Goal: Find specific page/section: Find specific page/section

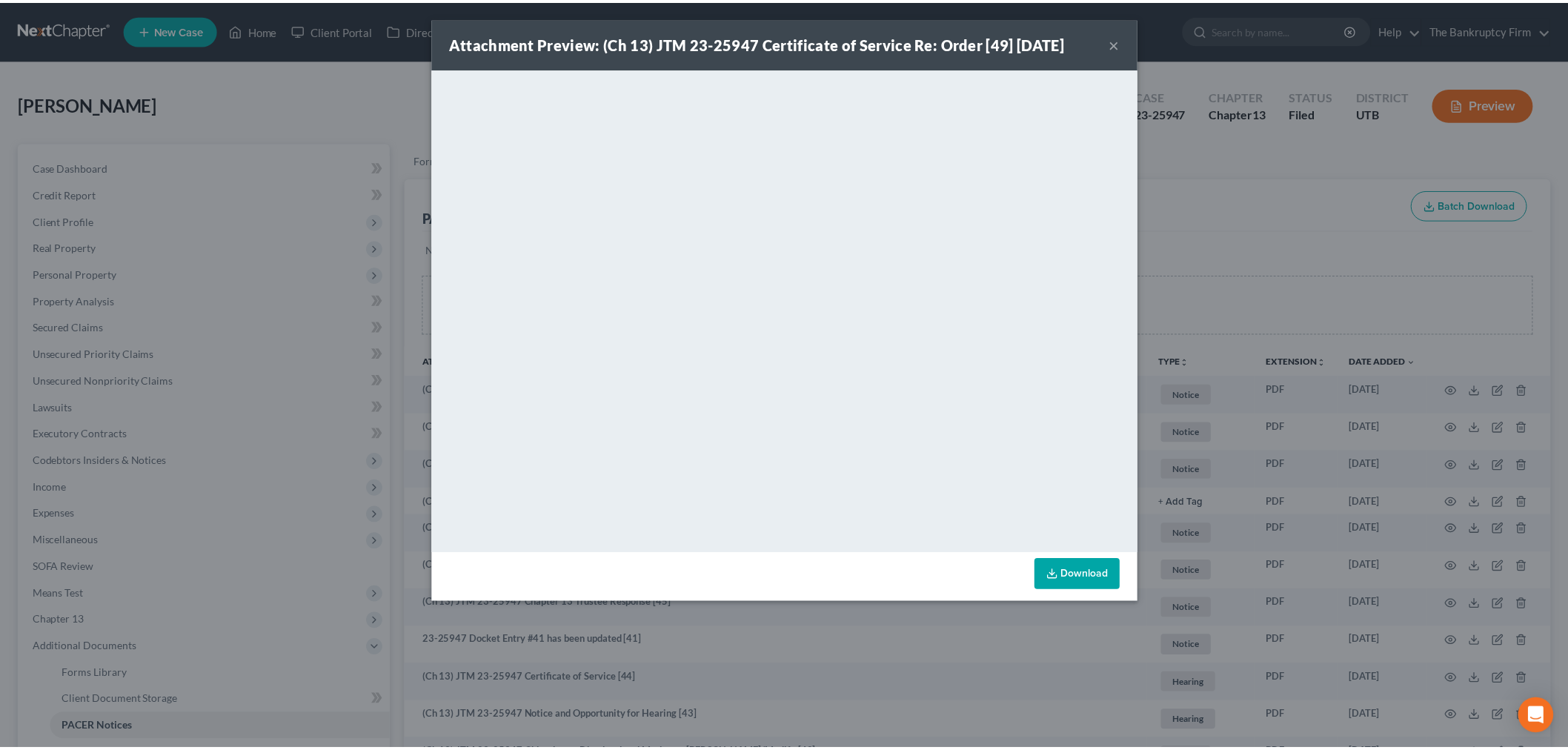
scroll to position [164, 0]
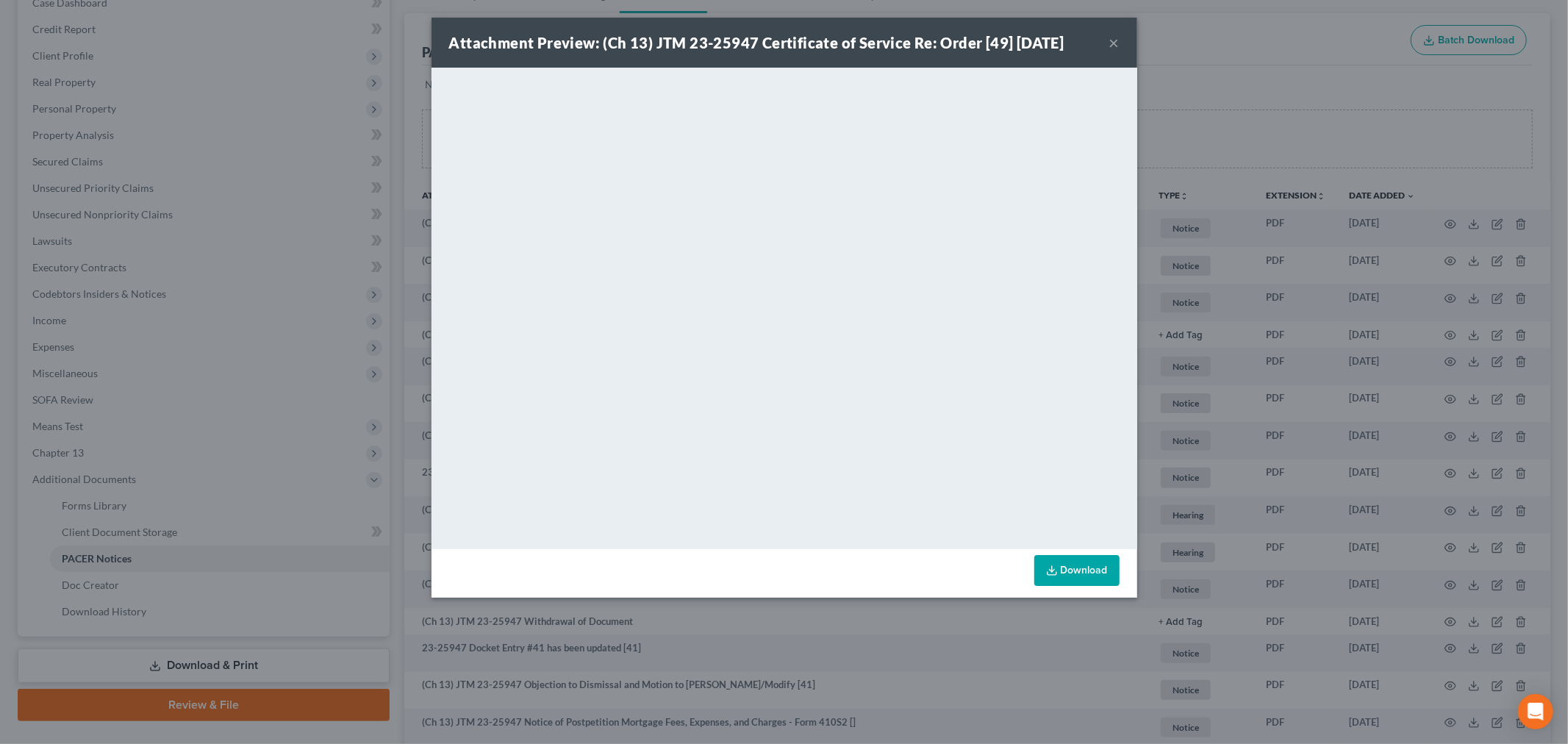
click at [1112, 45] on button "×" at bounding box center [1115, 43] width 10 height 18
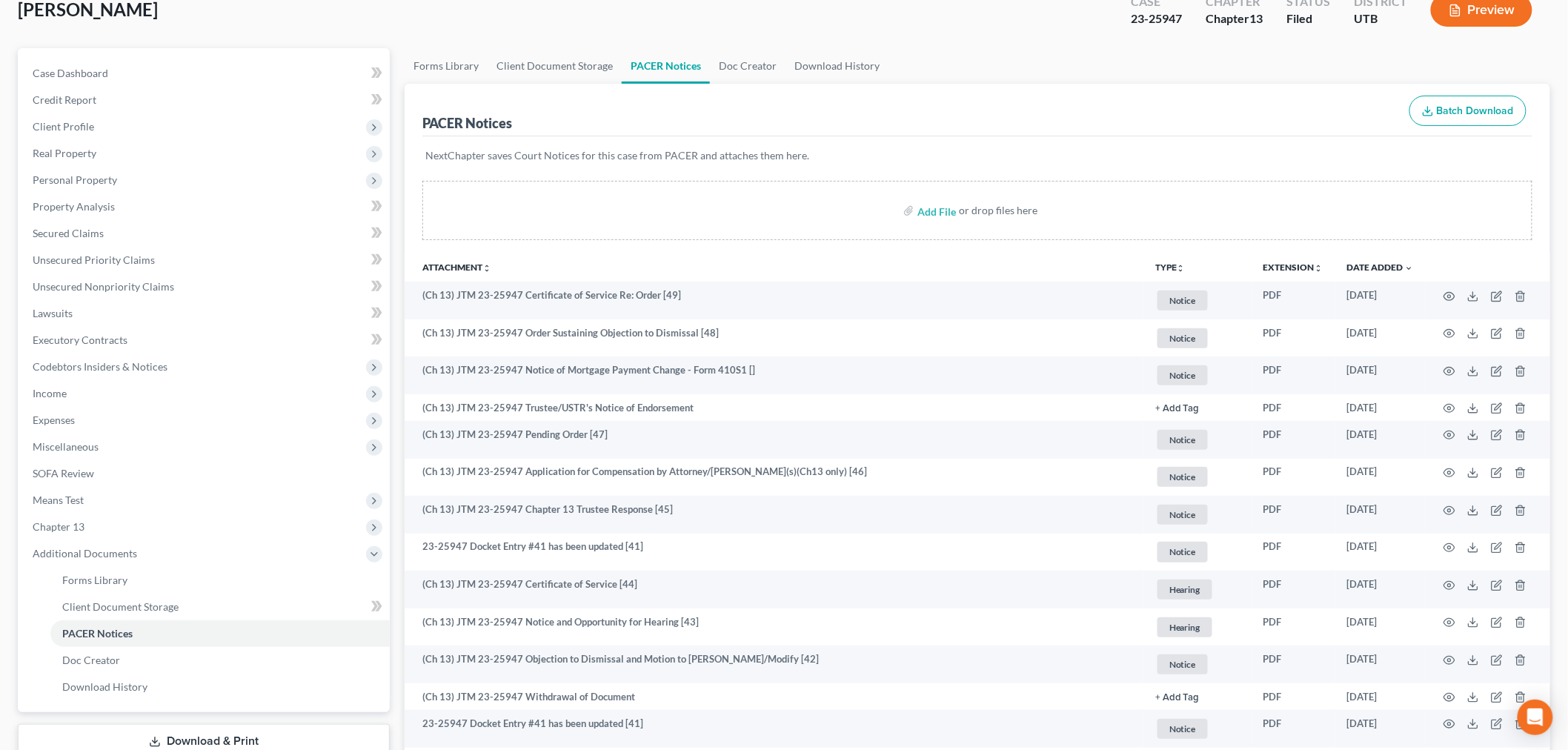
scroll to position [0, 0]
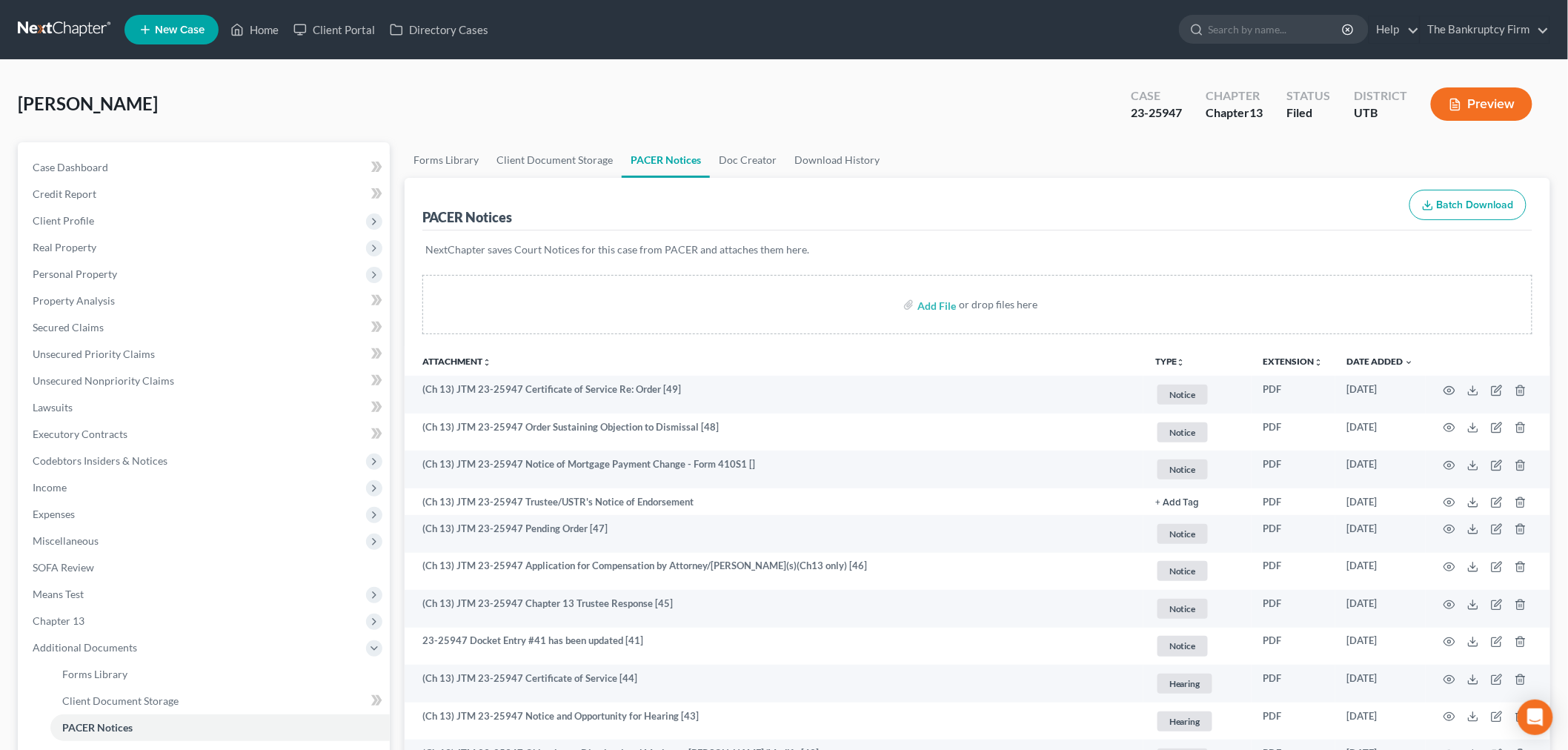
click at [524, 93] on div "[PERSON_NAME] Upgraded Case 23-25947 Chapter Chapter 13 Status Filed District […" at bounding box center [784, 109] width 1533 height 64
click at [257, 27] on link "Home" at bounding box center [255, 29] width 63 height 26
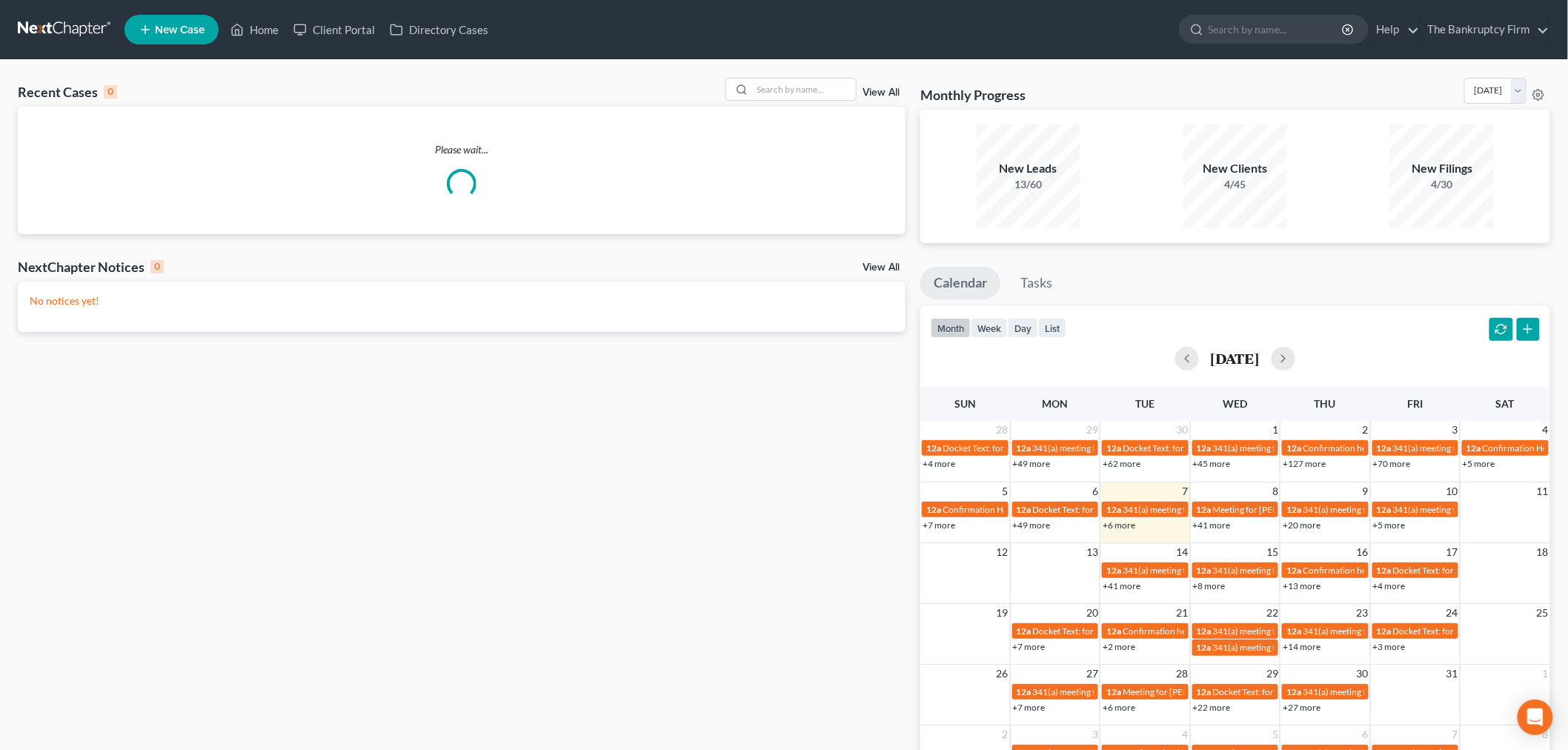
click at [872, 92] on link "View All" at bounding box center [881, 93] width 37 height 11
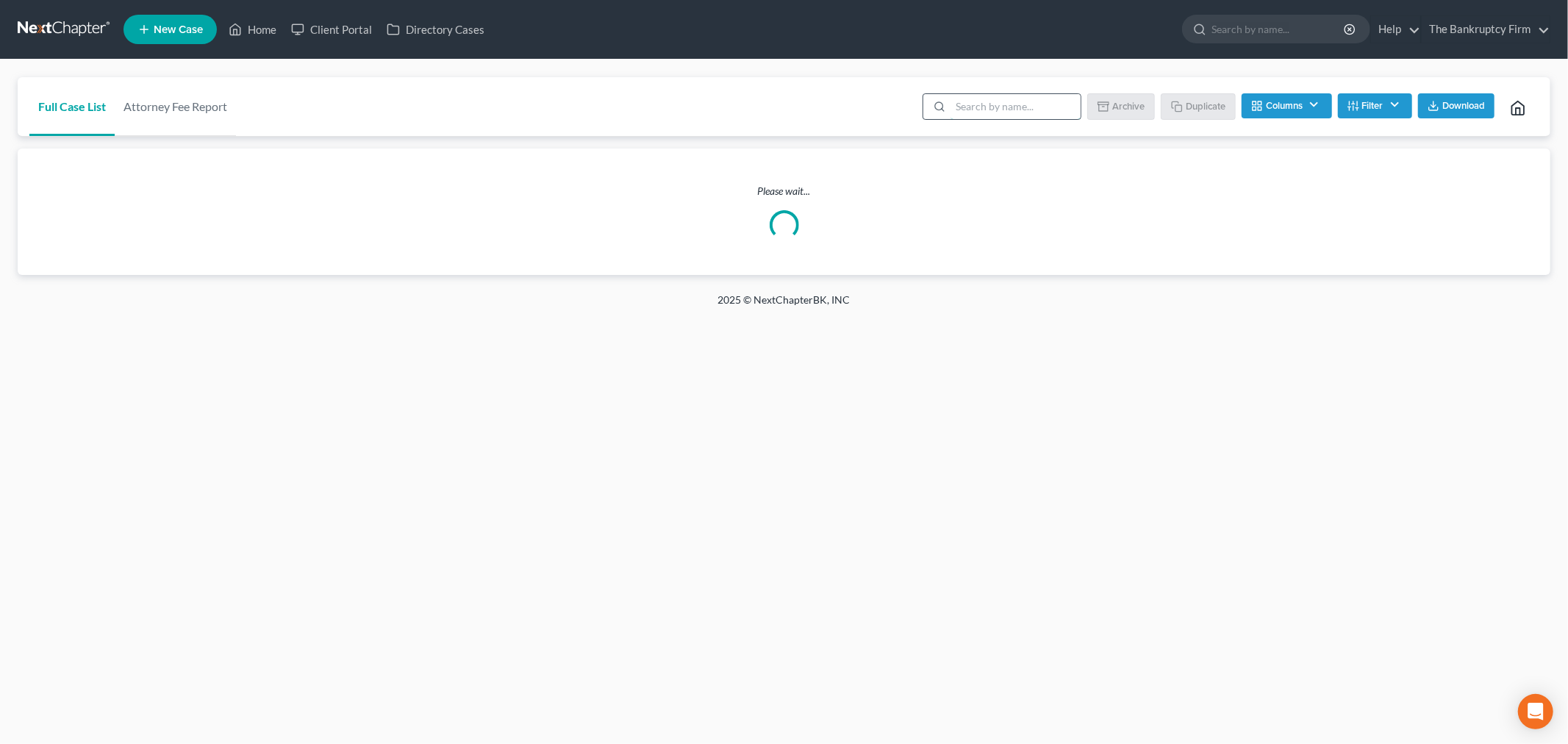
click at [1027, 104] on input "search" at bounding box center [1016, 106] width 130 height 25
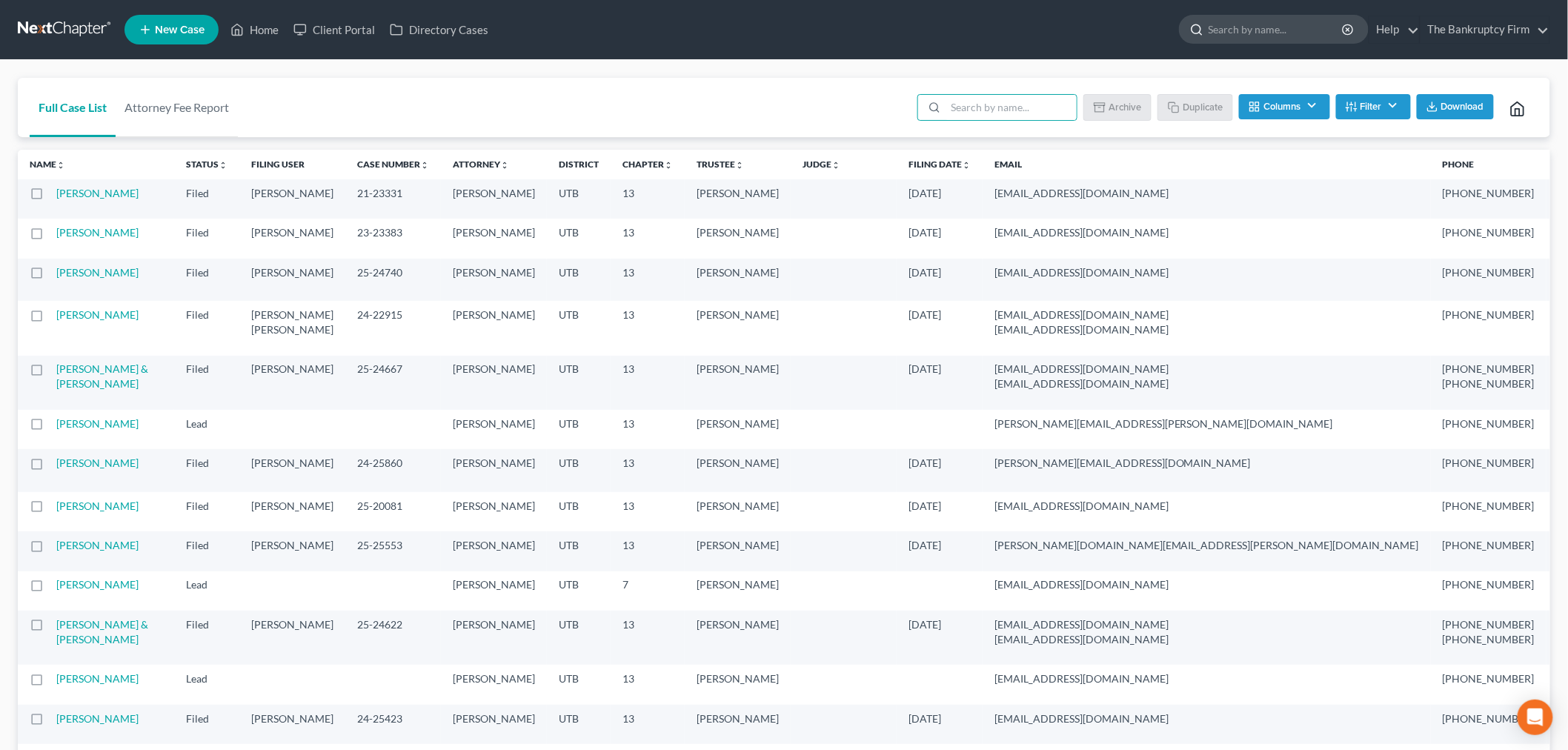
click at [1278, 32] on input "search" at bounding box center [1277, 29] width 136 height 27
type input "[PERSON_NAME]"
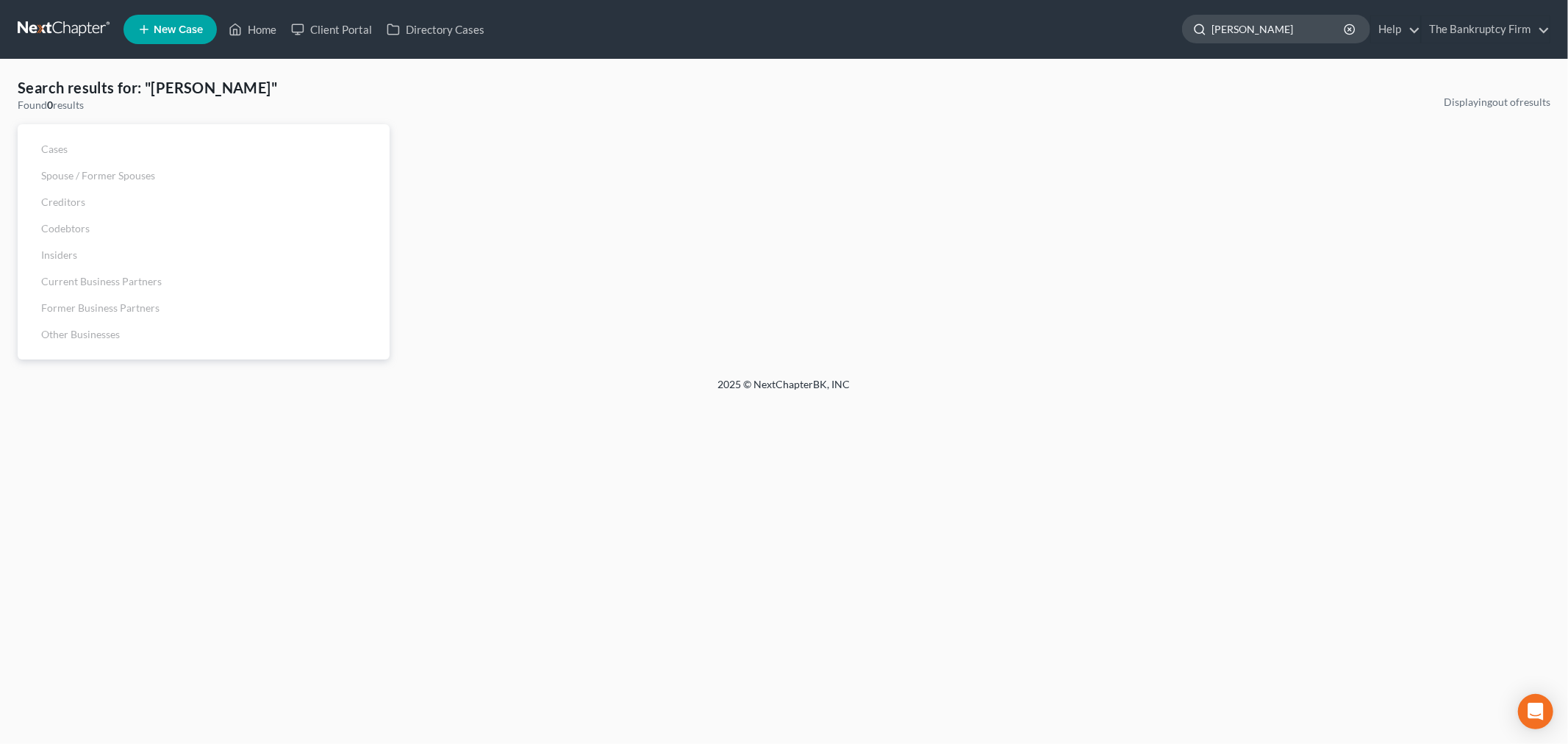
click at [1284, 29] on input "[PERSON_NAME]" at bounding box center [1279, 29] width 135 height 27
drag, startPoint x: 1284, startPoint y: 29, endPoint x: 1128, endPoint y: 16, distance: 156.5
click at [1128, 16] on ul "New Case Home Client Portal Directory Cases [PERSON_NAME] - No Result - See all…" at bounding box center [836, 29] width 1427 height 38
type input "[PERSON_NAME]"
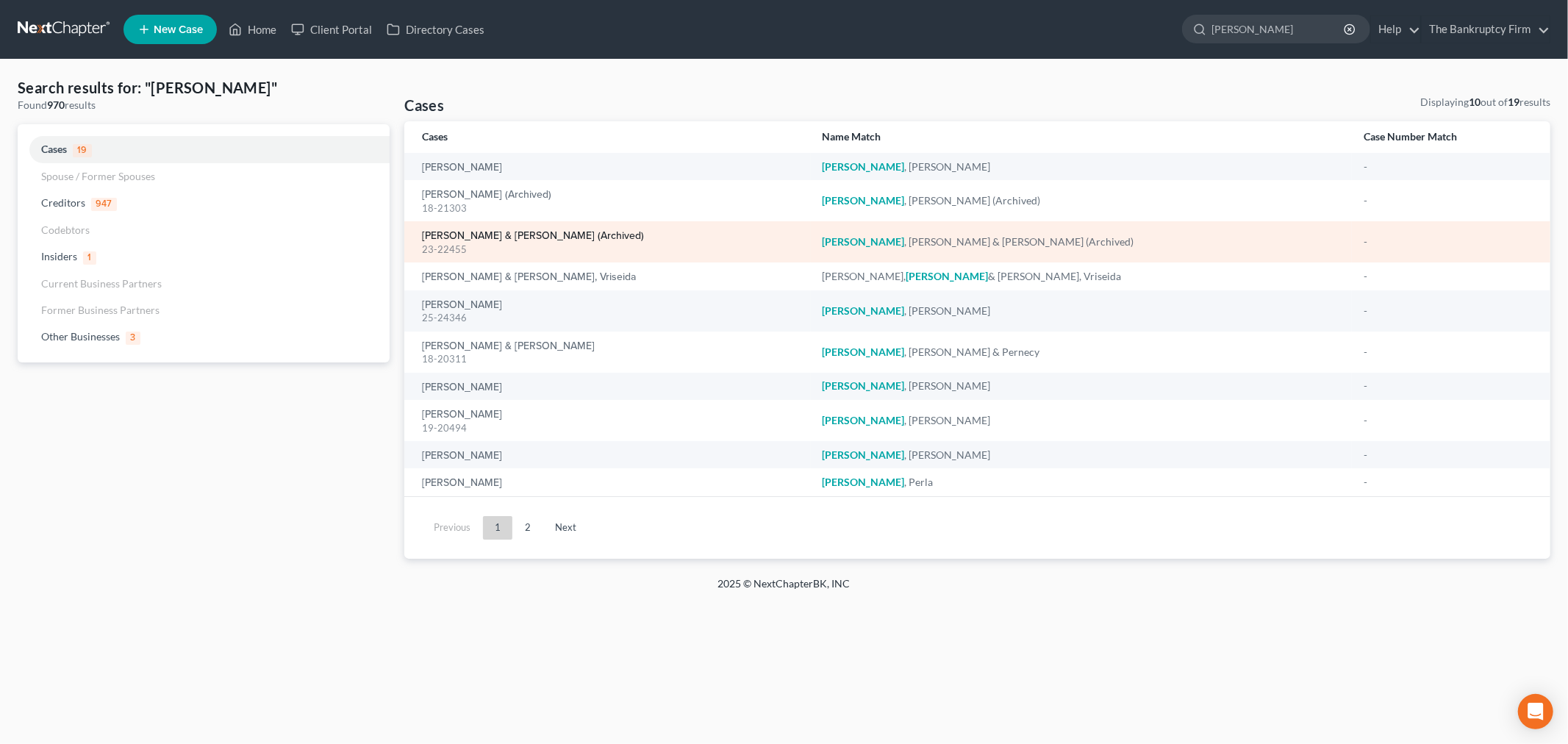
click at [513, 235] on link "[PERSON_NAME] & [PERSON_NAME] (Archived)" at bounding box center [533, 236] width 222 height 10
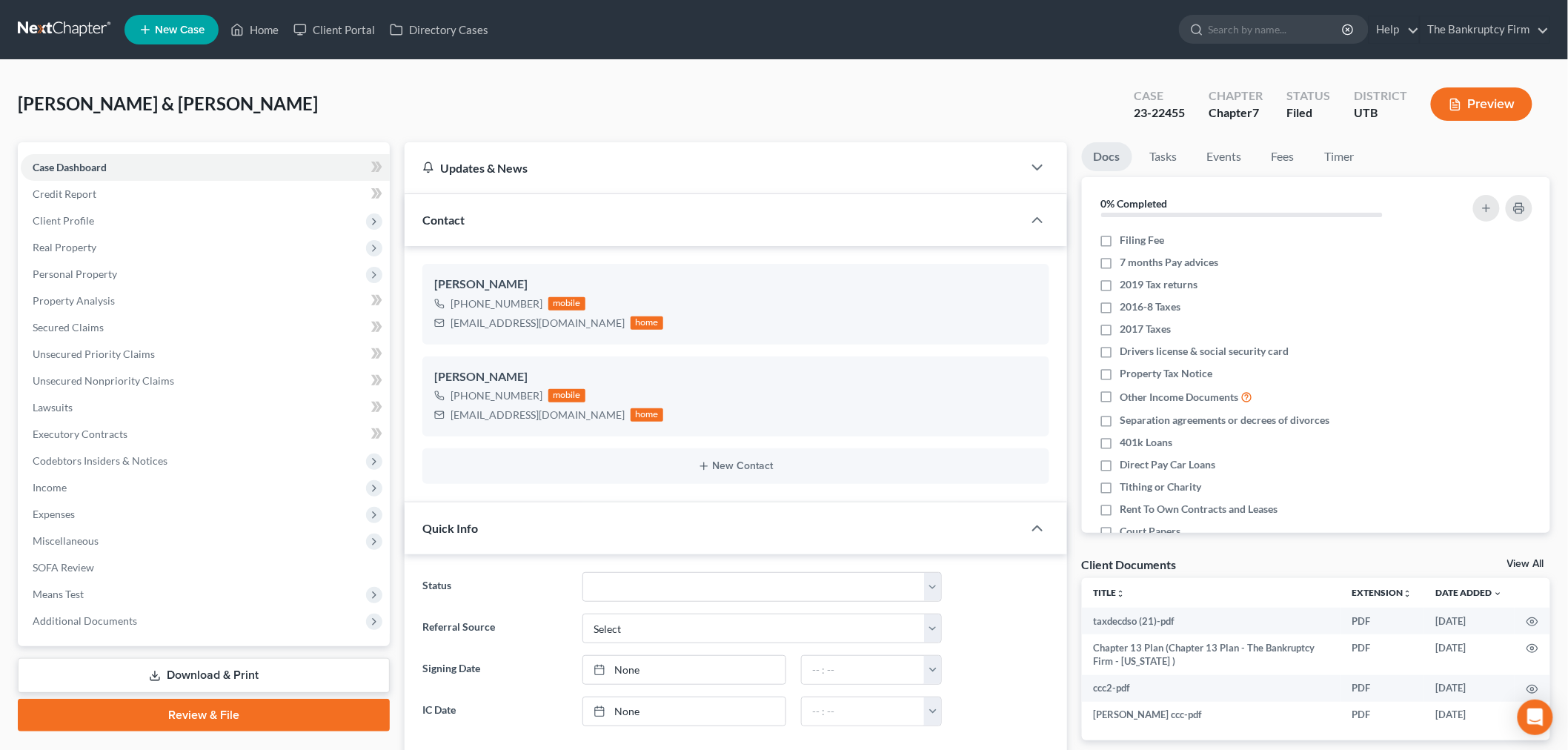
scroll to position [101, 0]
click at [183, 623] on span "Additional Documents" at bounding box center [205, 620] width 369 height 26
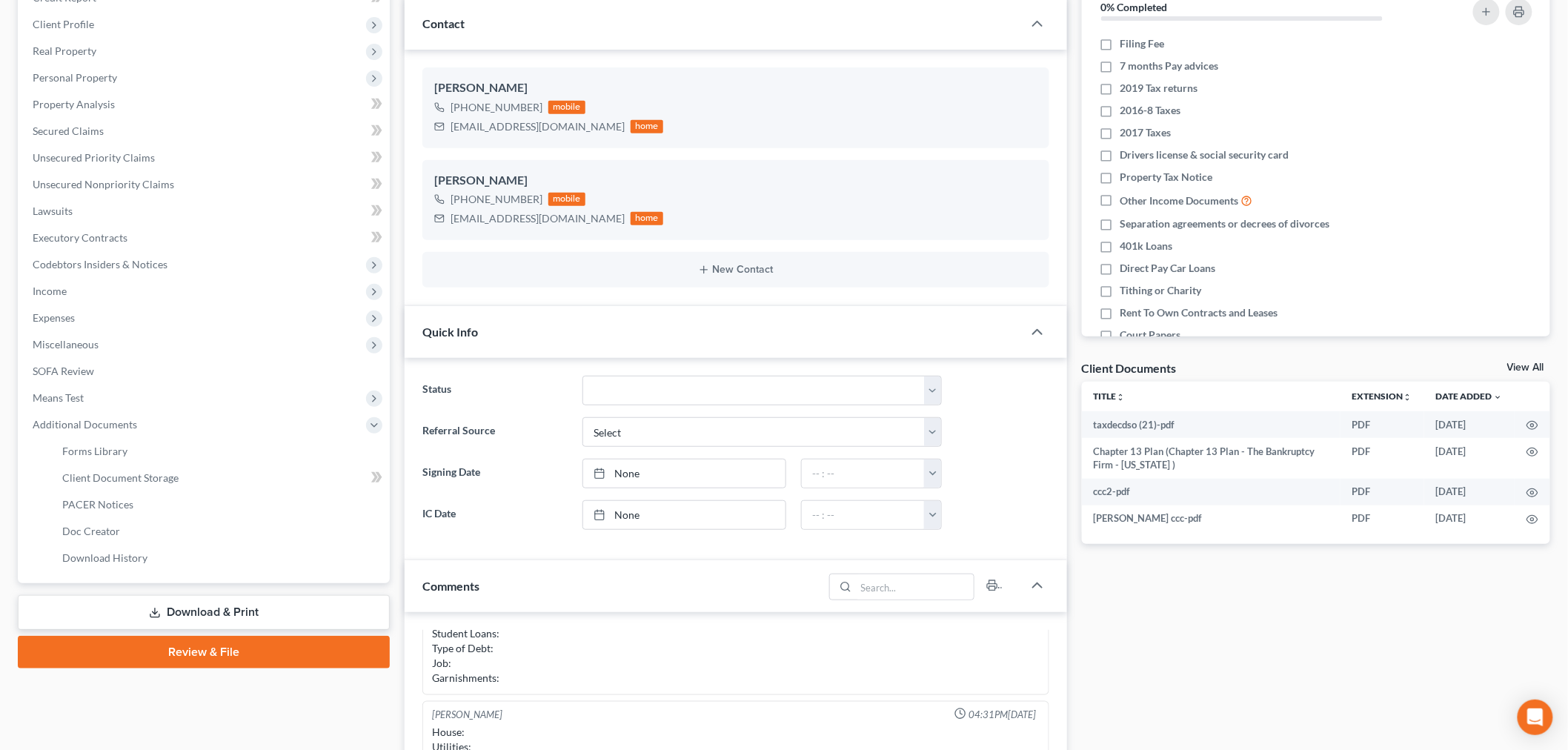
scroll to position [246, 0]
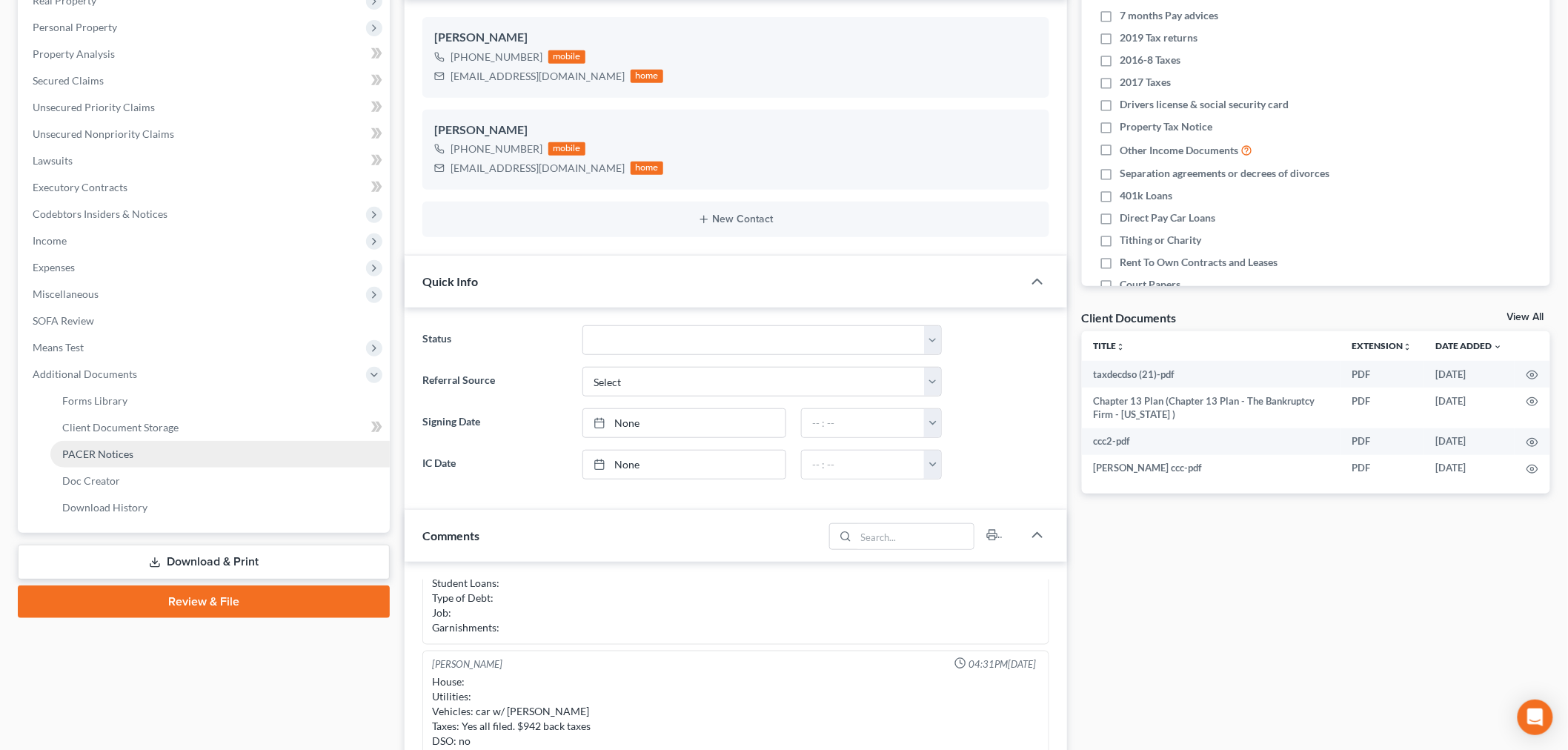
click at [141, 445] on link "PACER Notices" at bounding box center [220, 454] width 339 height 26
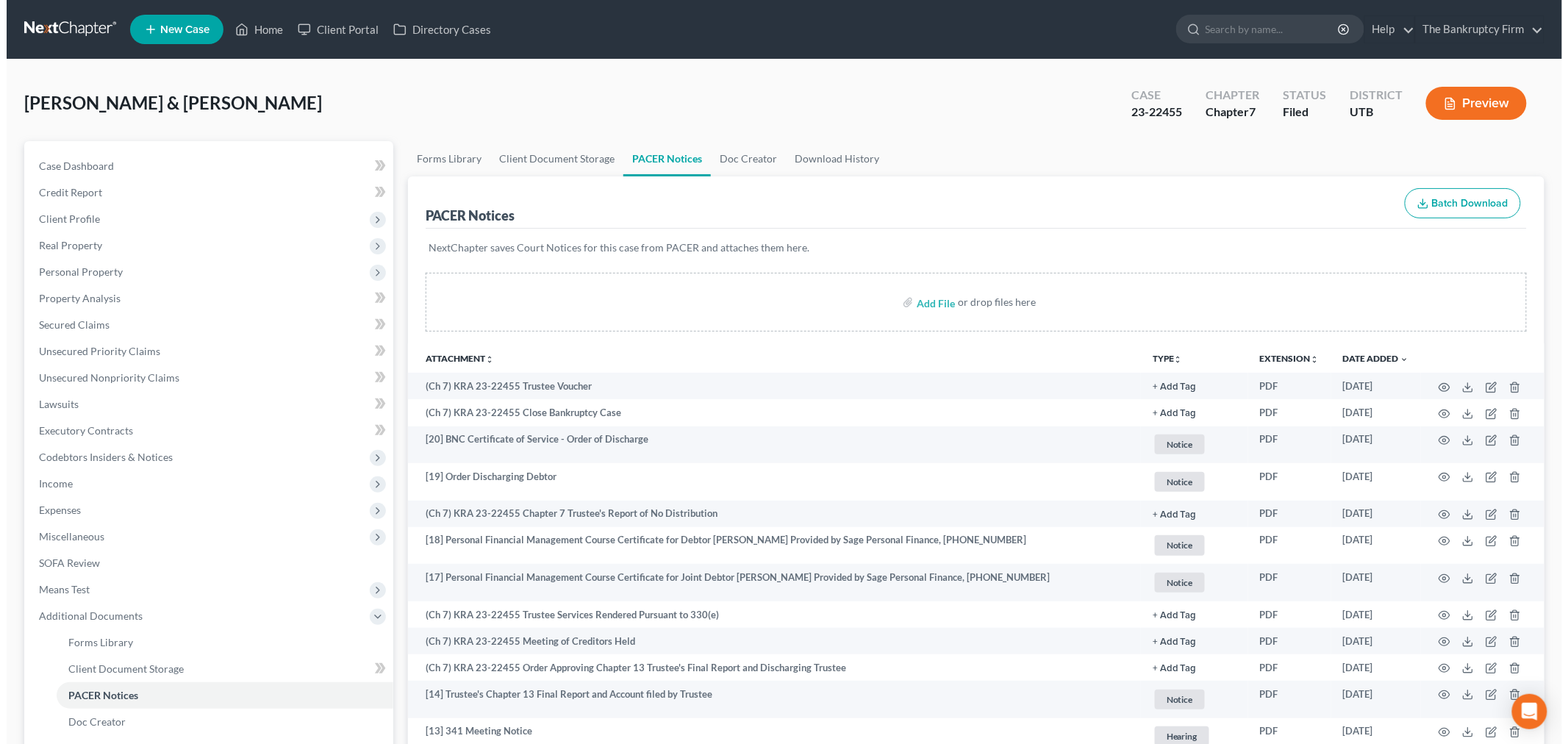
scroll to position [167, 0]
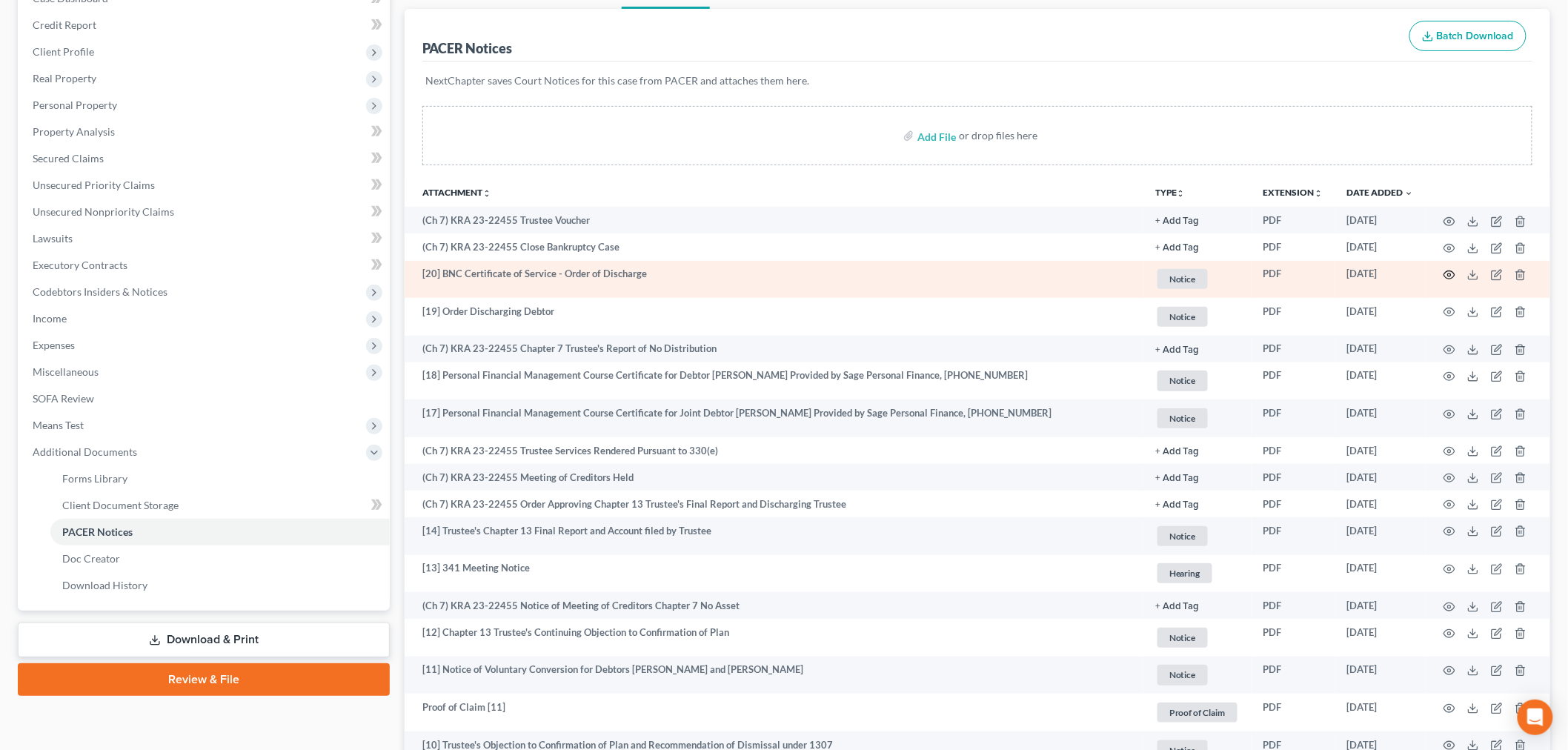
click at [1453, 275] on icon "button" at bounding box center [1450, 275] width 12 height 12
